Goal: Task Accomplishment & Management: Use online tool/utility

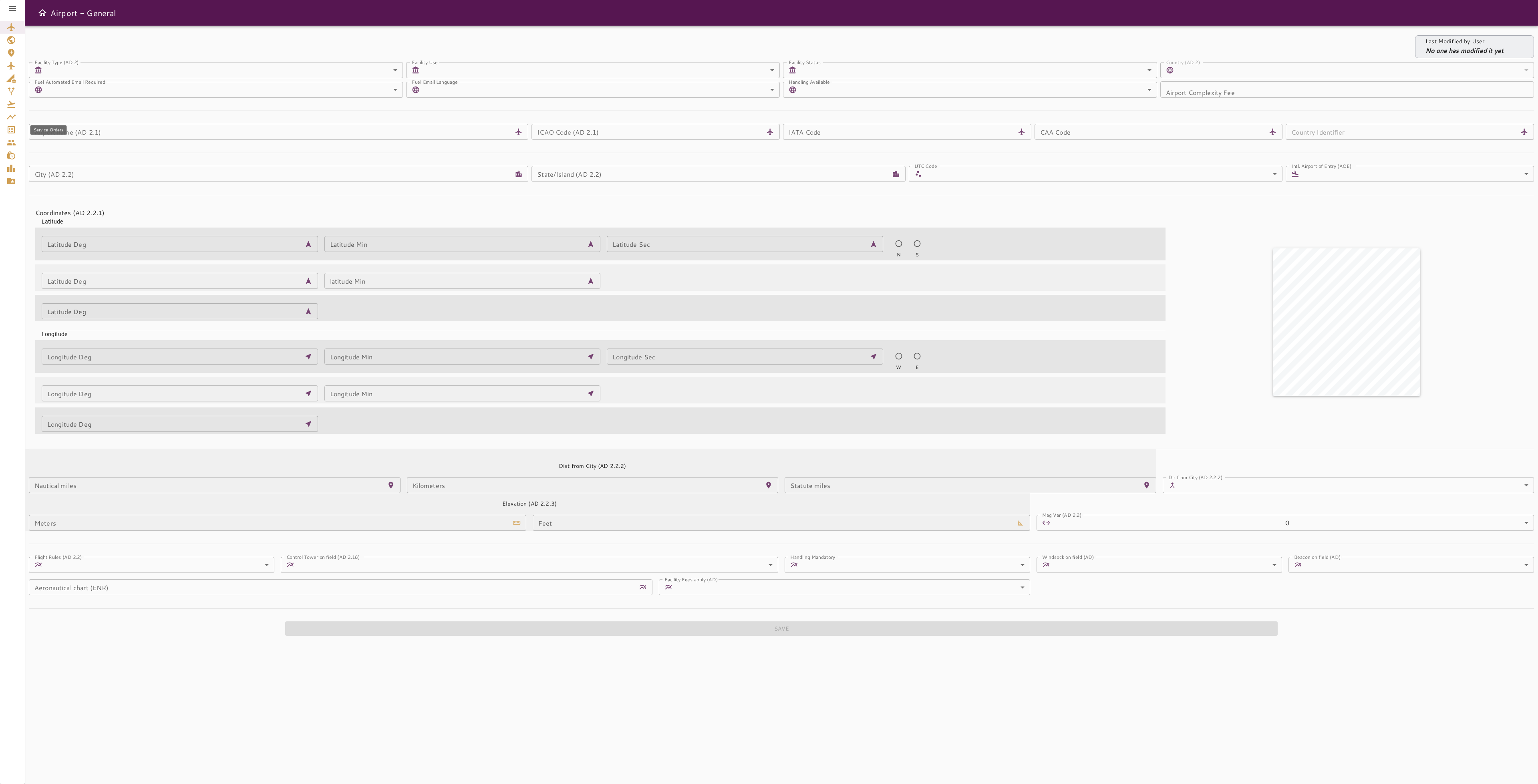
click at [10, 129] on icon "Service Orders" at bounding box center [11, 129] width 10 height 10
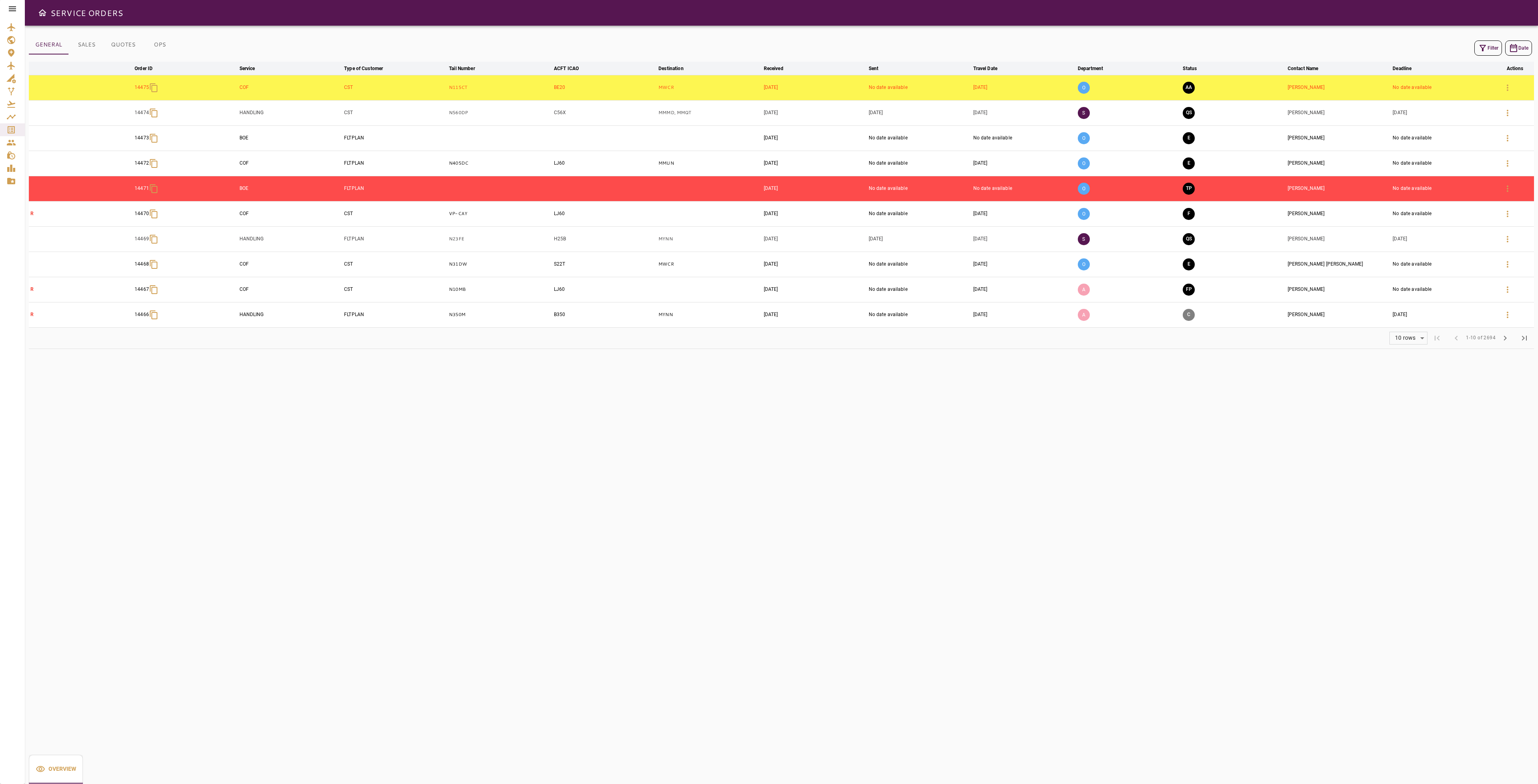
click at [1189, 90] on button "AA" at bounding box center [1189, 88] width 12 height 12
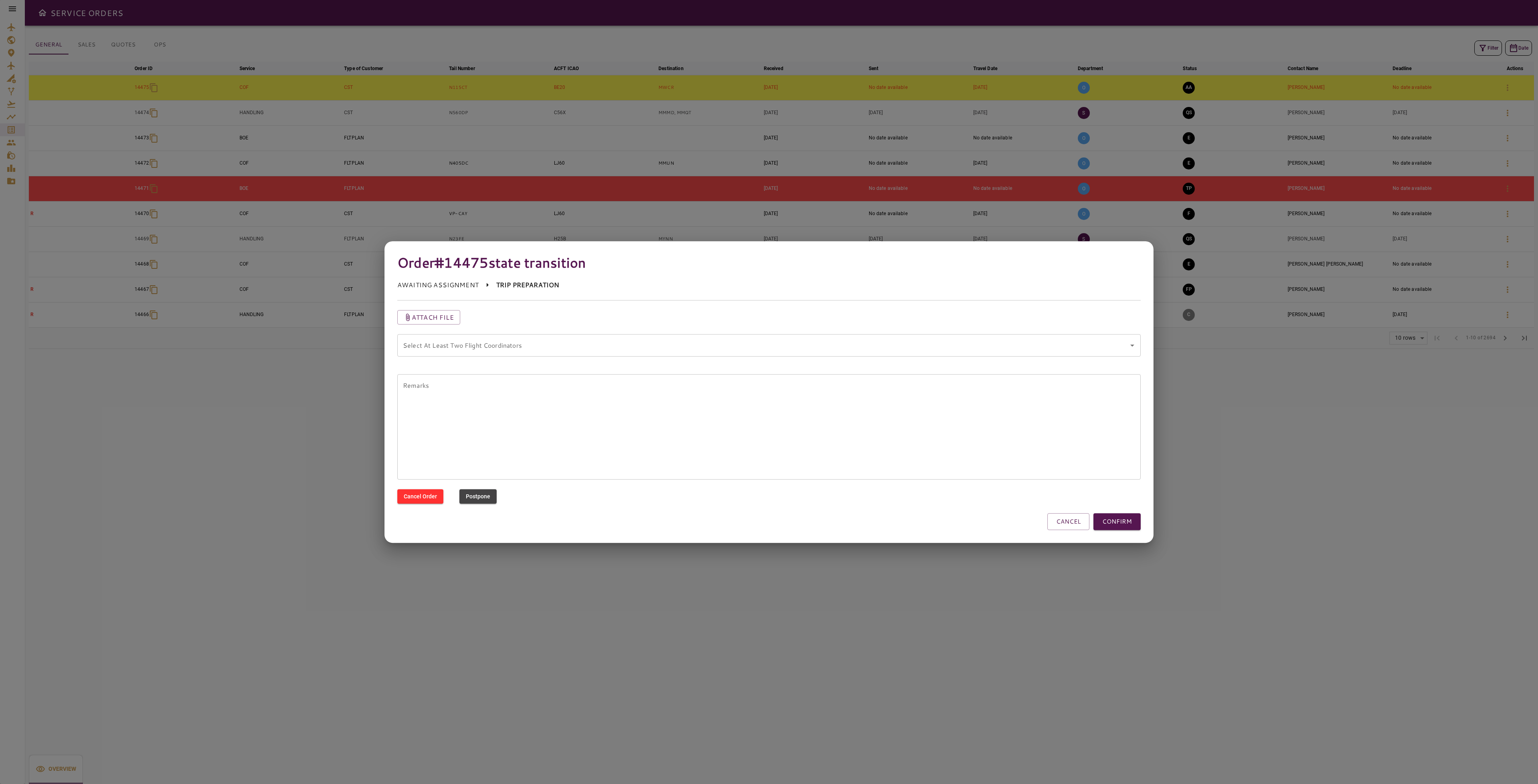
click at [807, 349] on coordinators "Select At Least Two Flight Coordinators" at bounding box center [763, 345] width 725 height 15
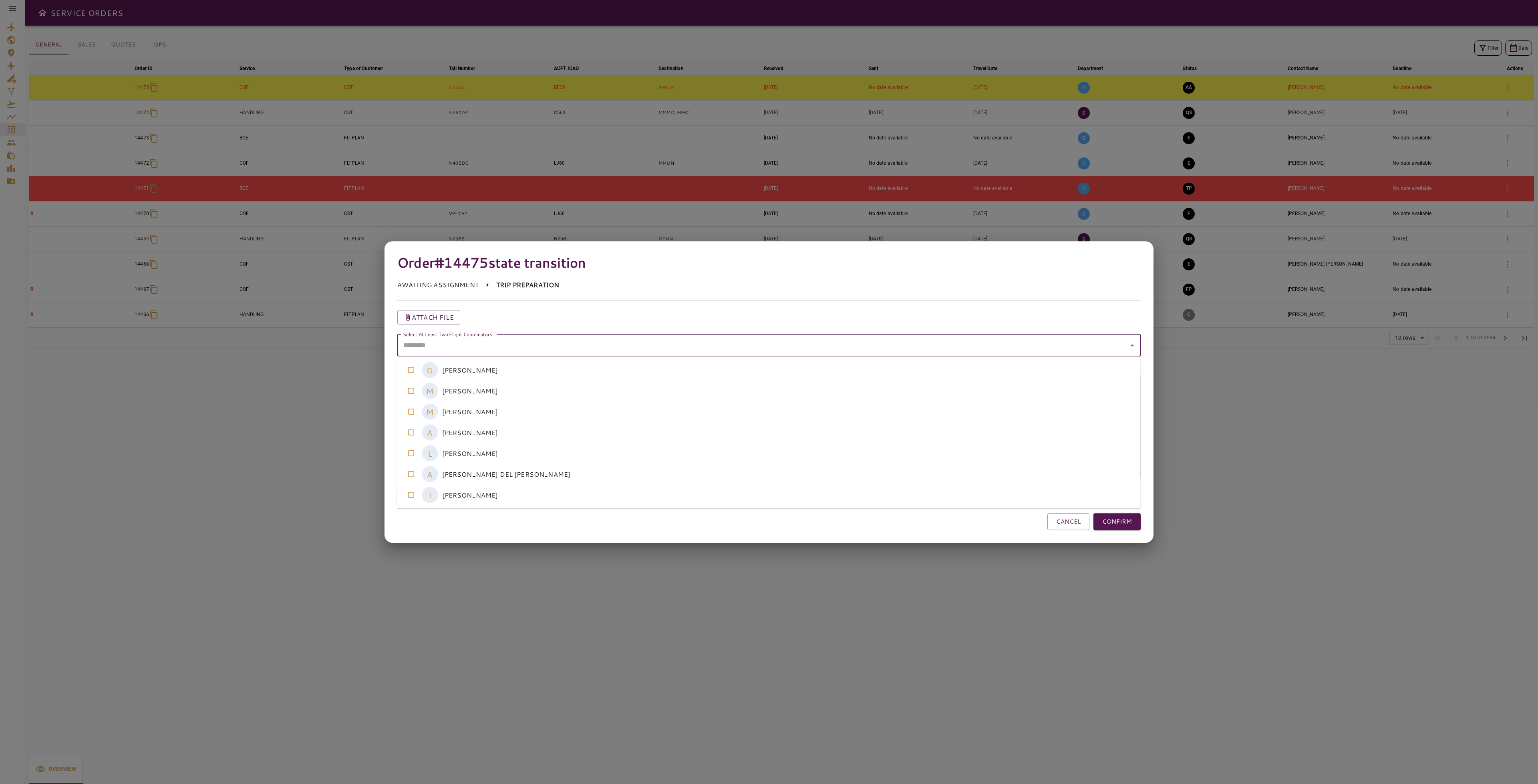
click at [497, 474] on coordinators-option-5 "A [PERSON_NAME] DEL [PERSON_NAME]" at bounding box center [769, 474] width 744 height 21
click at [505, 413] on coordinators-option-2 "M [PERSON_NAME]" at bounding box center [769, 412] width 744 height 21
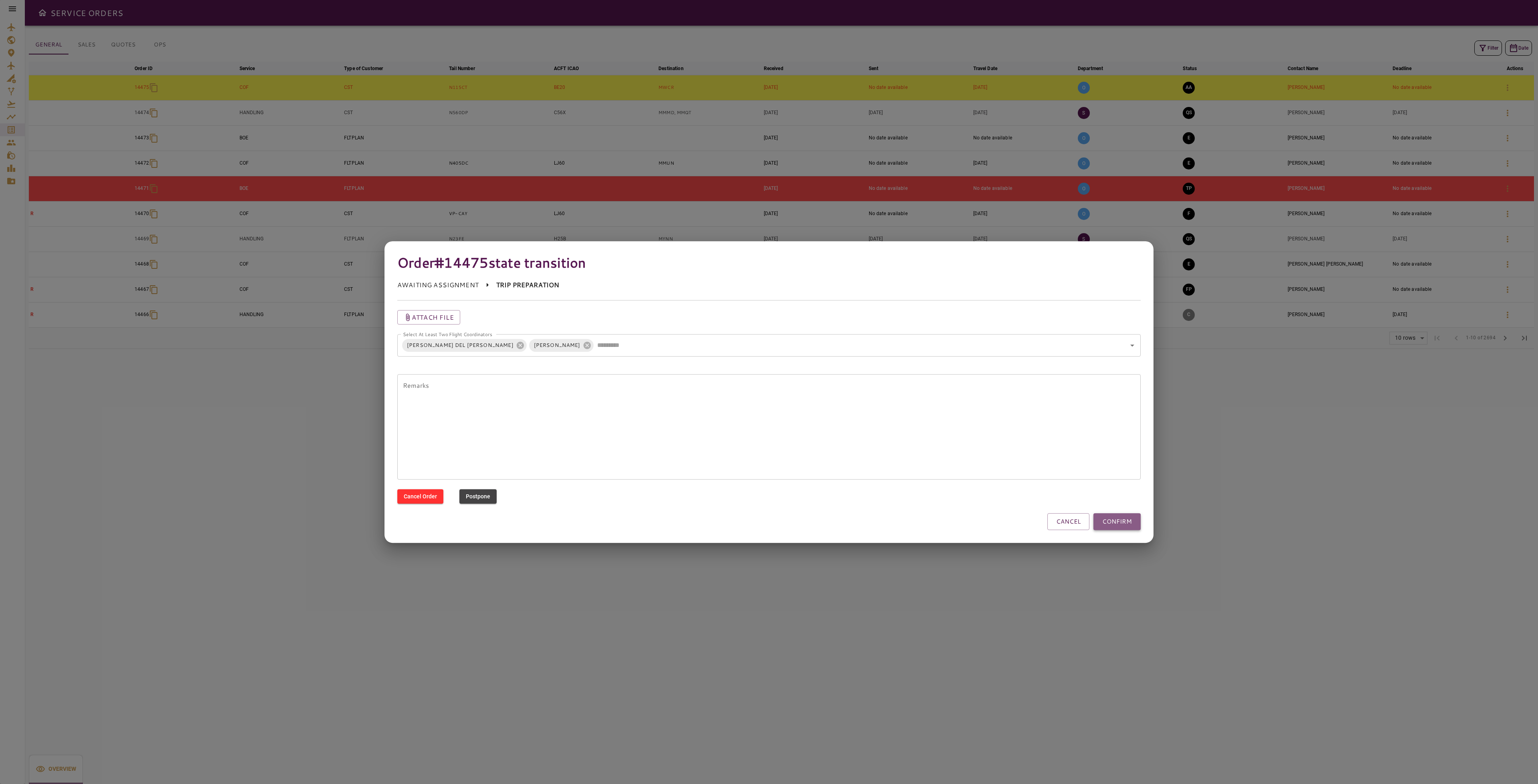
click at [1111, 518] on button "CONFIRM" at bounding box center [1117, 521] width 47 height 17
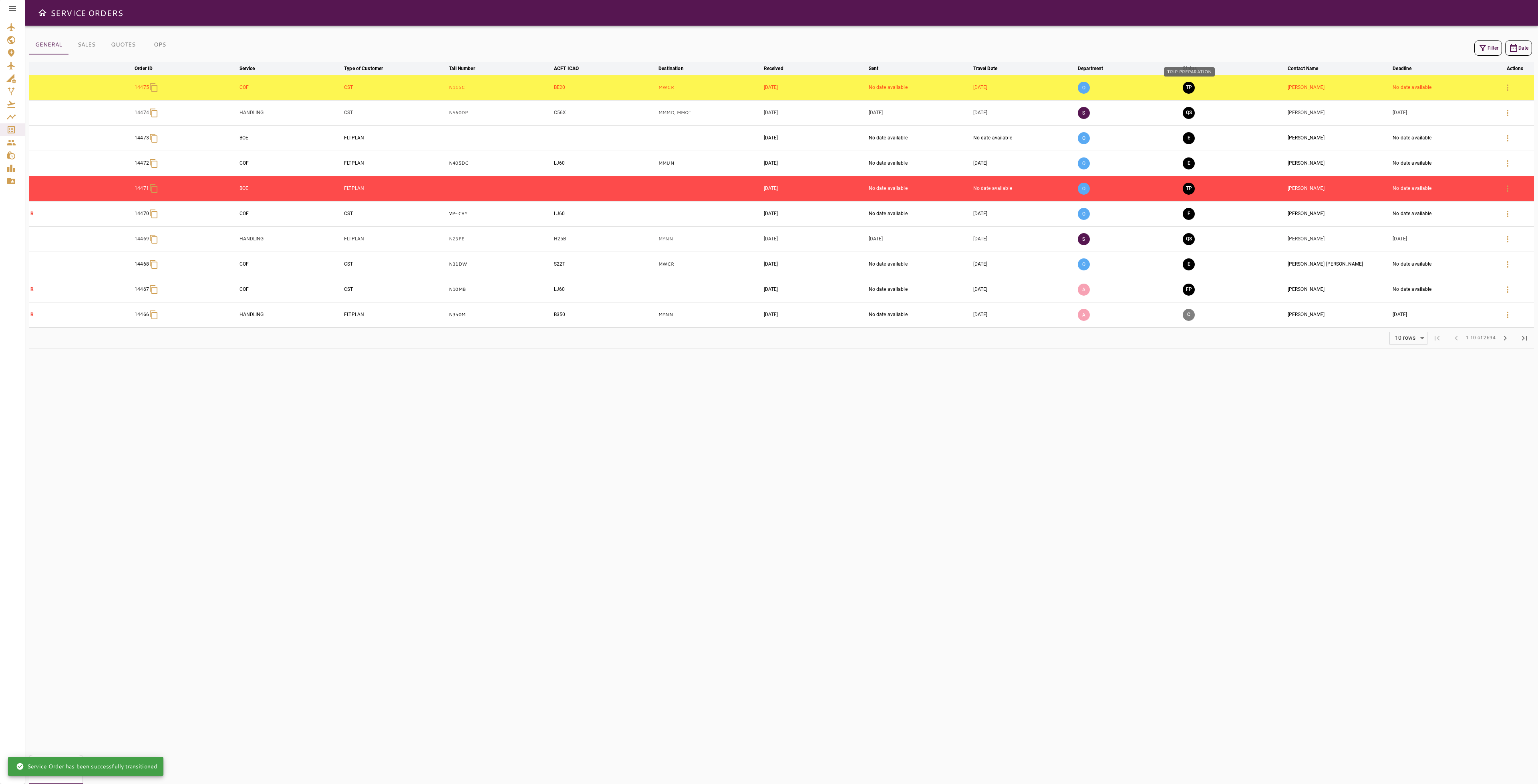
click at [1189, 87] on button "TP" at bounding box center [1189, 88] width 12 height 12
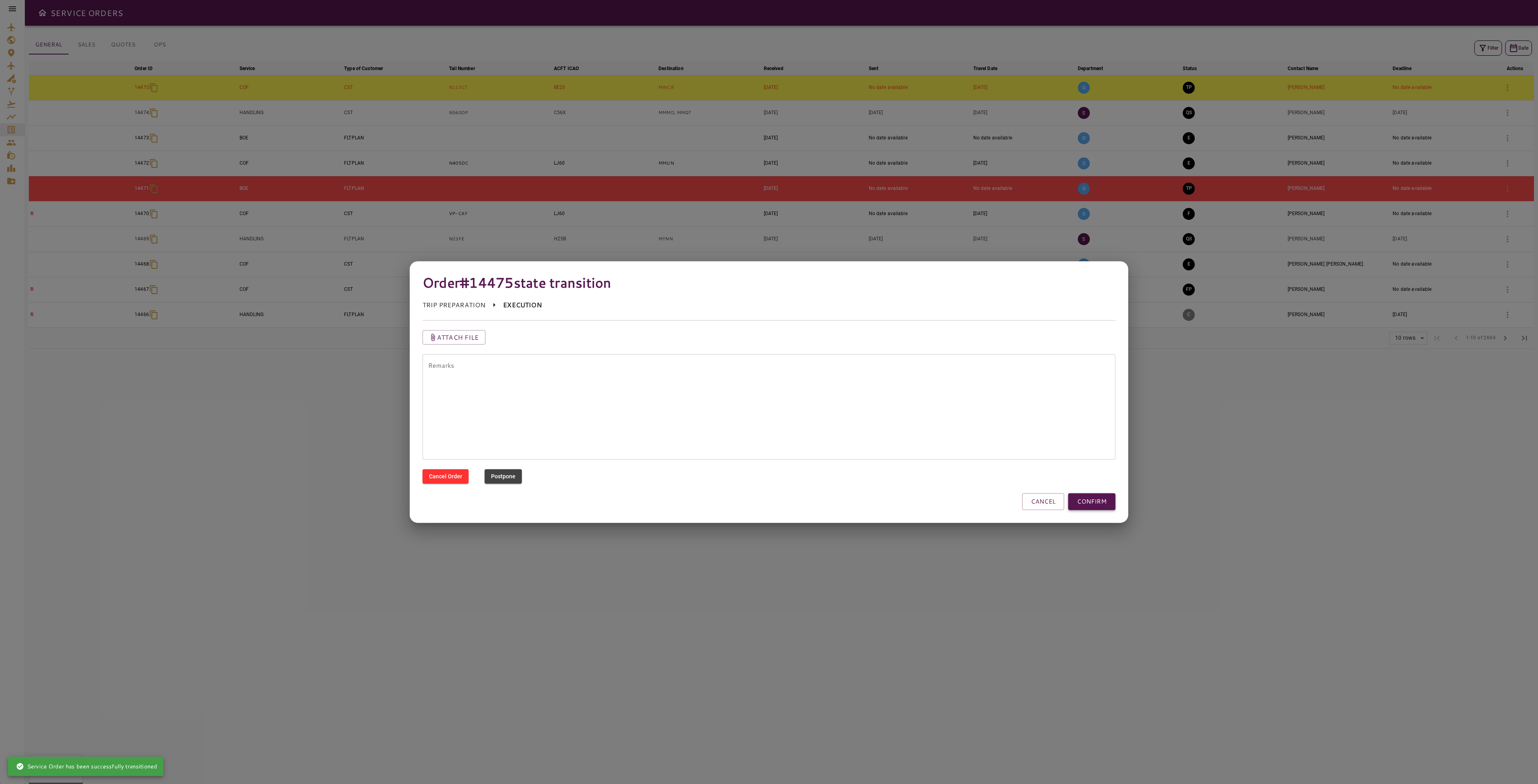
click at [1092, 502] on button "CONFIRM" at bounding box center [1092, 501] width 47 height 17
